Goal: Information Seeking & Learning: Learn about a topic

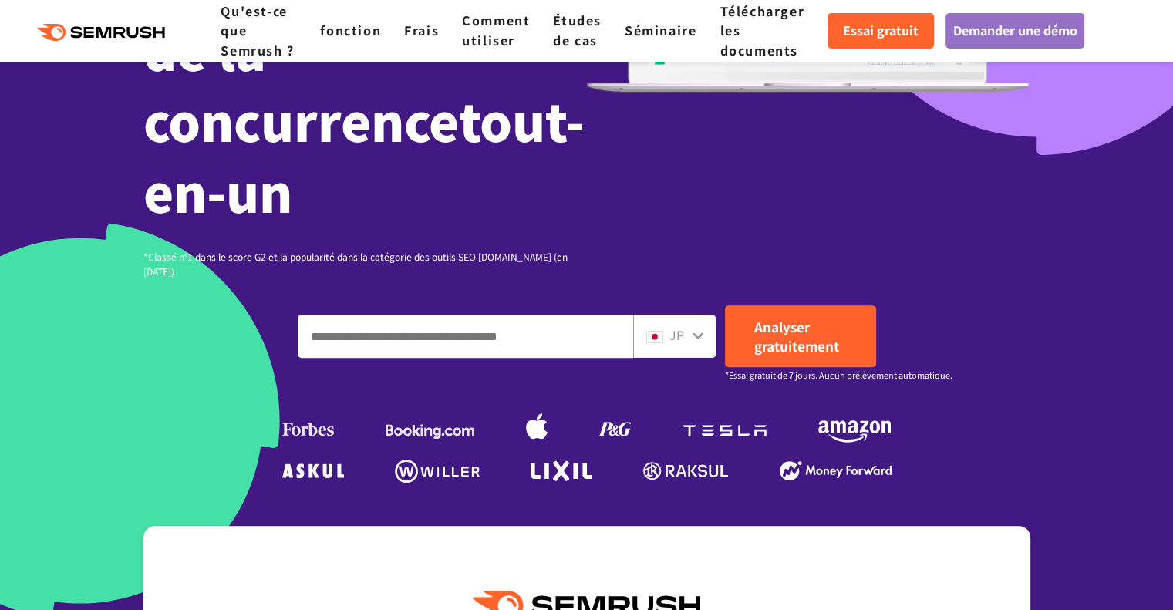
scroll to position [463, 0]
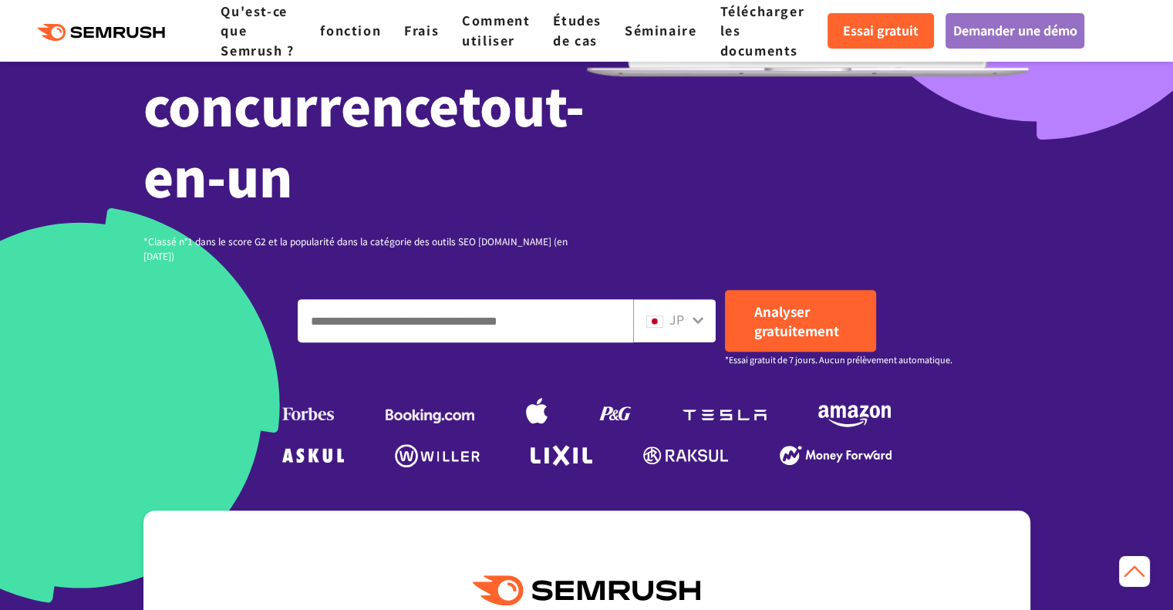
click at [412, 301] on input "Entrez un domaine, un mot-clé ou une URL" at bounding box center [465, 321] width 334 height 42
paste input "**********"
type input "**********"
click at [677, 310] on font "JP" at bounding box center [676, 319] width 15 height 19
click at [685, 310] on div "JP" at bounding box center [670, 320] width 49 height 20
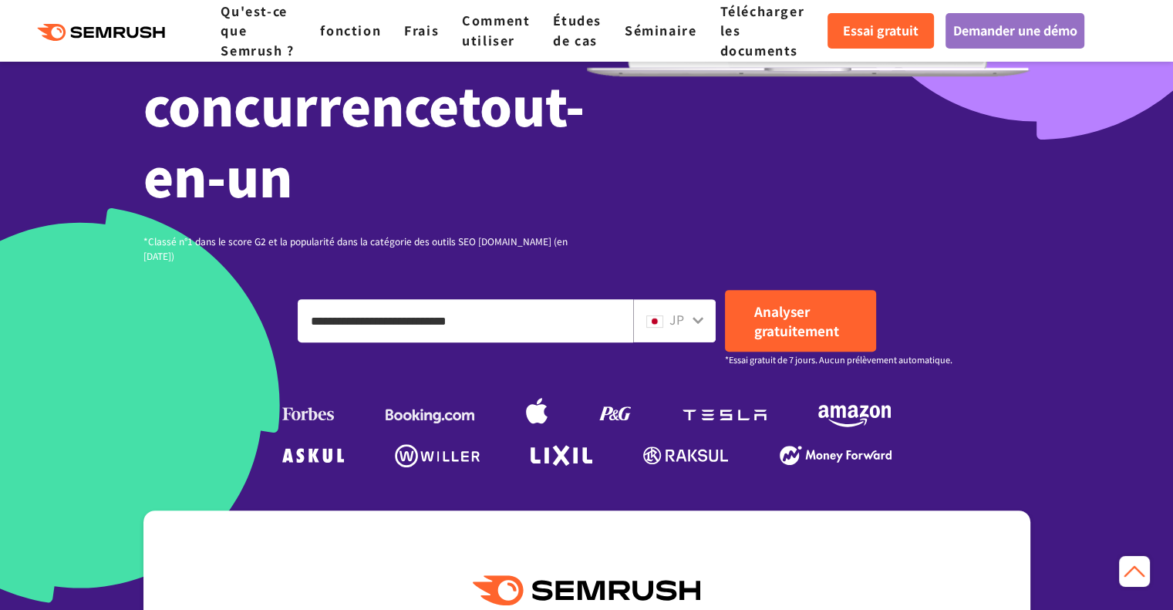
click at [695, 317] on icon at bounding box center [697, 320] width 11 height 7
click at [671, 310] on font "JP" at bounding box center [676, 319] width 15 height 19
click at [655, 315] on img at bounding box center [654, 321] width 17 height 12
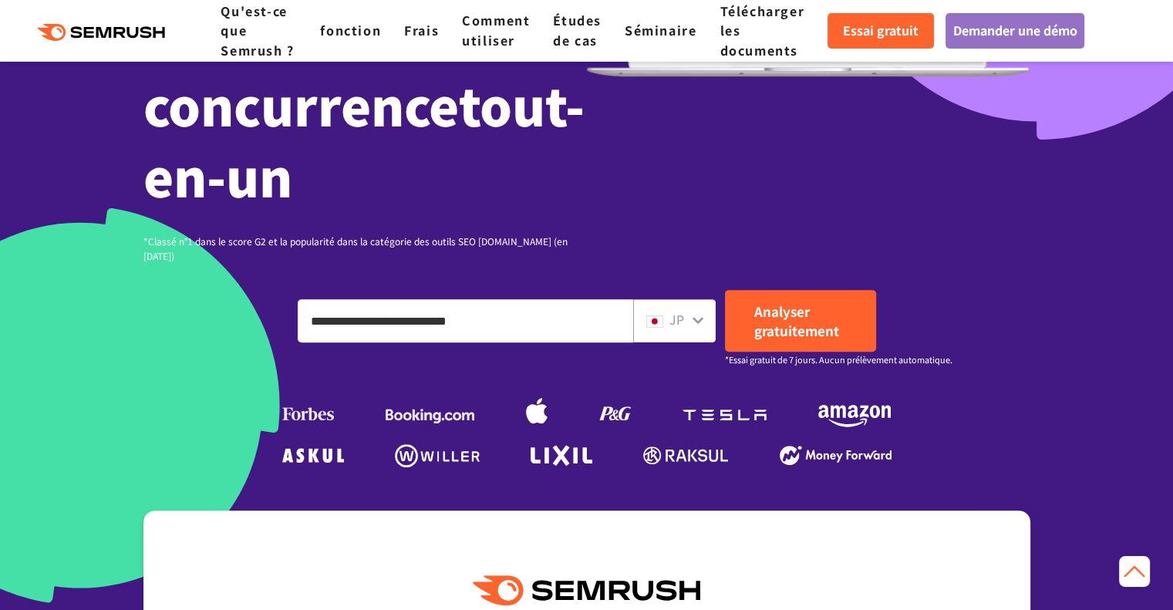
click at [655, 315] on img at bounding box center [654, 321] width 17 height 12
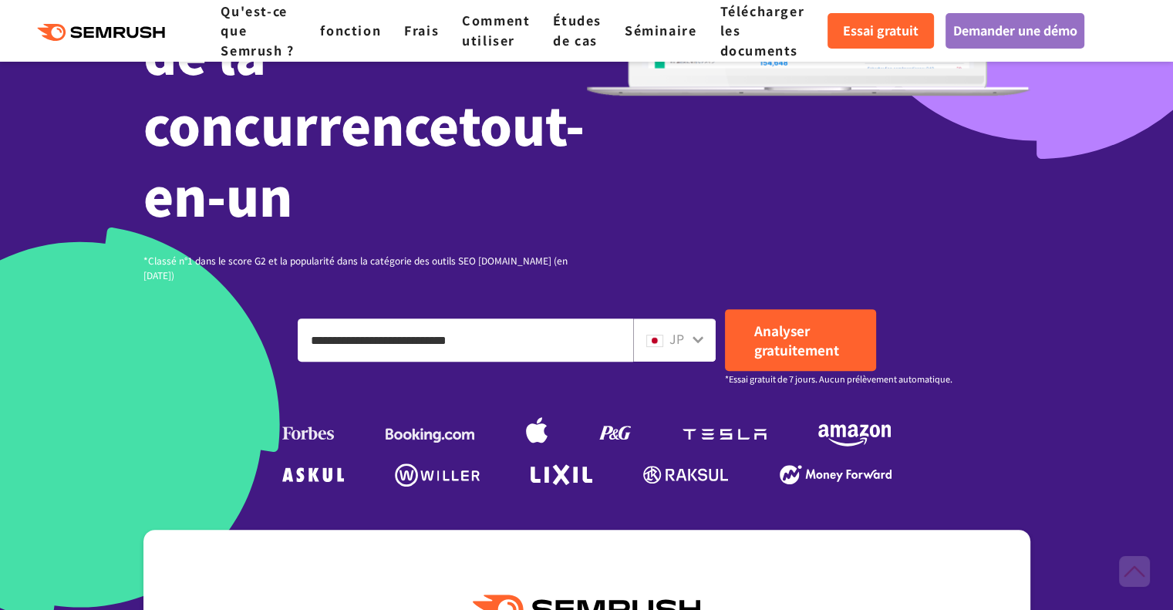
scroll to position [540, 0]
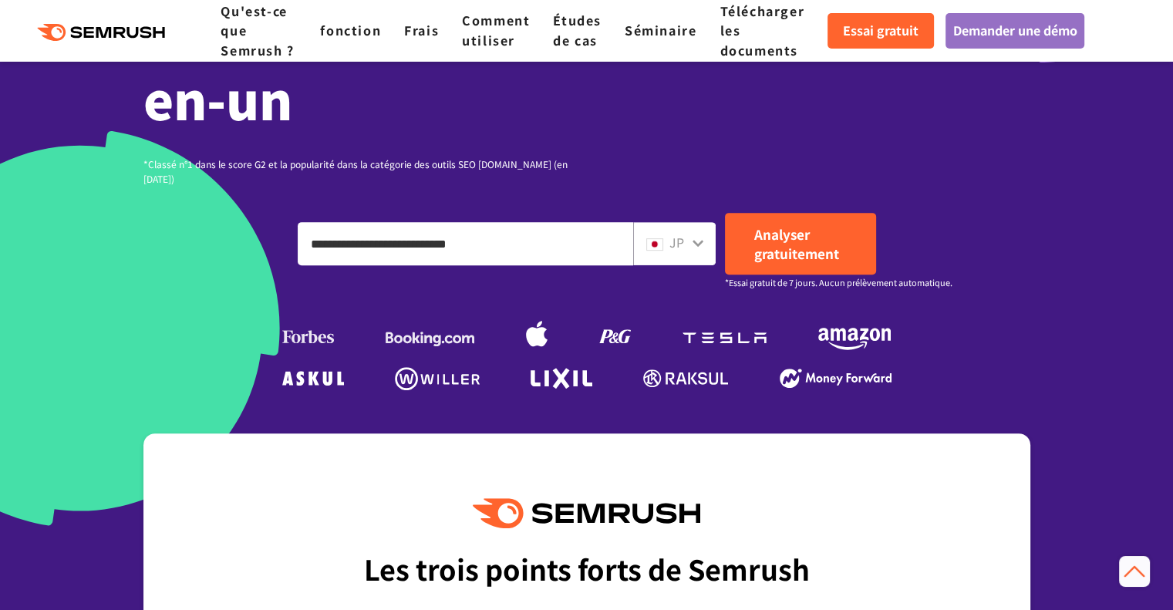
click at [579, 223] on input "**********" at bounding box center [465, 244] width 334 height 42
click at [675, 240] on div "JP" at bounding box center [674, 243] width 82 height 43
click at [681, 233] on font "JP" at bounding box center [676, 242] width 15 height 19
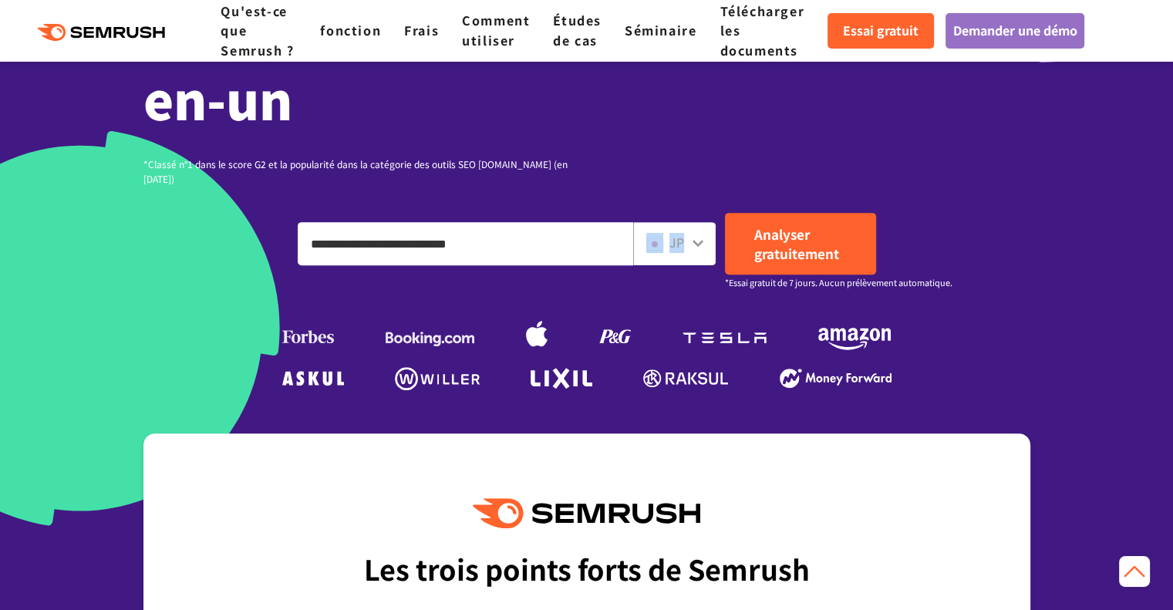
click at [681, 233] on font "JP" at bounding box center [676, 242] width 15 height 19
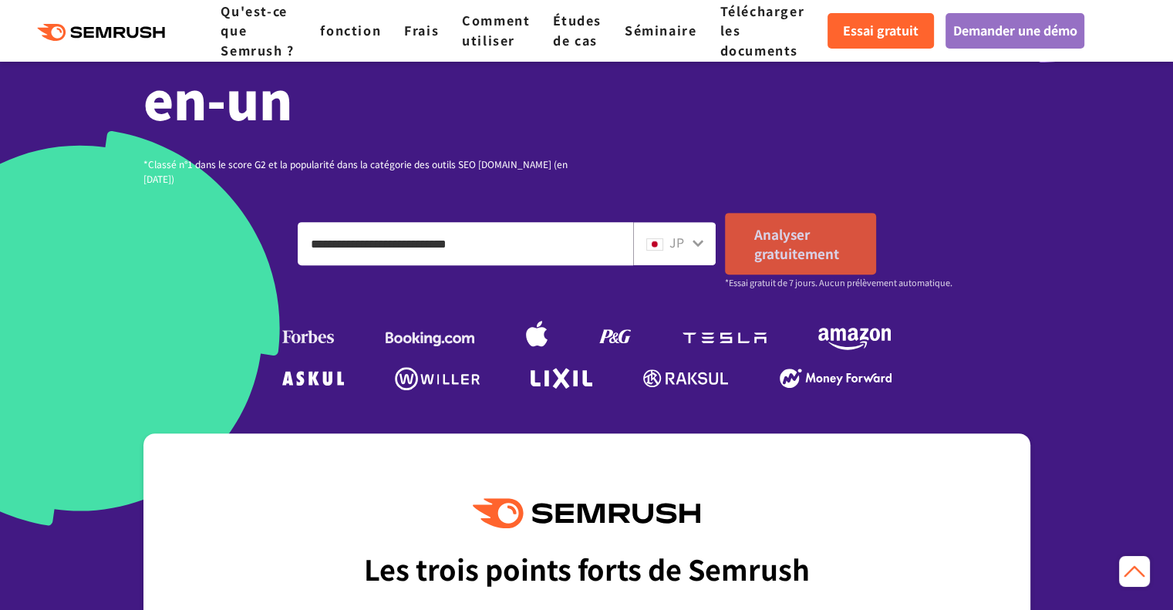
click at [789, 234] on font "Analyser gratuitement" at bounding box center [796, 243] width 85 height 39
